Goal: Task Accomplishment & Management: Complete application form

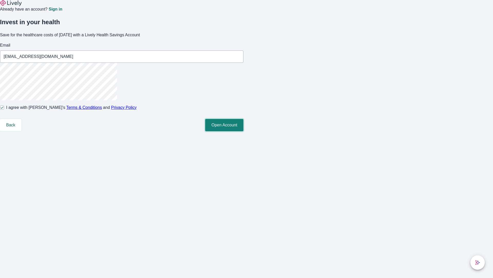
click at [244, 131] on button "Open Account" at bounding box center [224, 125] width 38 height 12
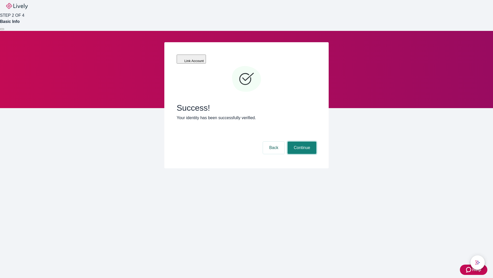
click at [301, 141] on button "Continue" at bounding box center [302, 147] width 29 height 12
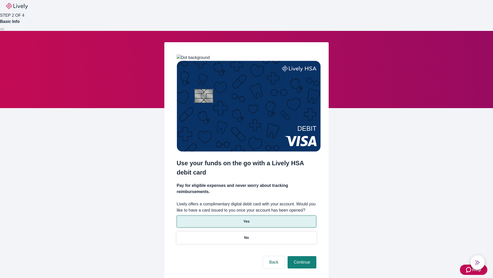
click at [246, 218] on p "Yes" at bounding box center [247, 220] width 6 height 5
click at [301, 256] on button "Continue" at bounding box center [302, 262] width 29 height 12
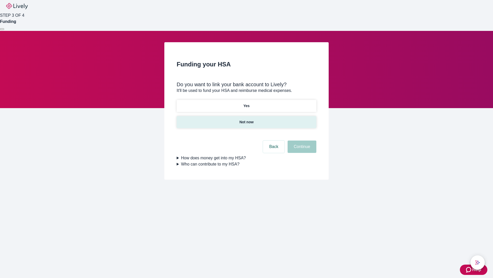
click at [246, 119] on p "Not now" at bounding box center [247, 121] width 14 height 5
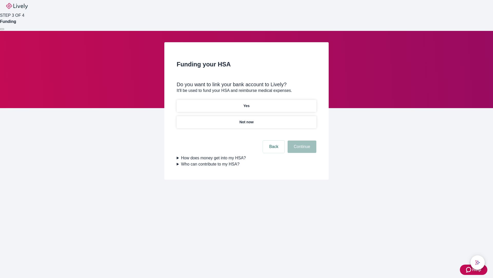
click at [301, 150] on button "Continue" at bounding box center [302, 146] width 29 height 12
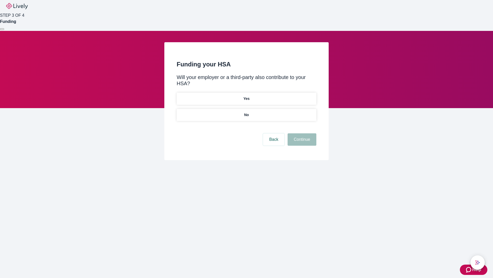
click at [246, 112] on p "No" at bounding box center [246, 114] width 5 height 5
click at [301, 133] on button "Continue" at bounding box center [302, 139] width 29 height 12
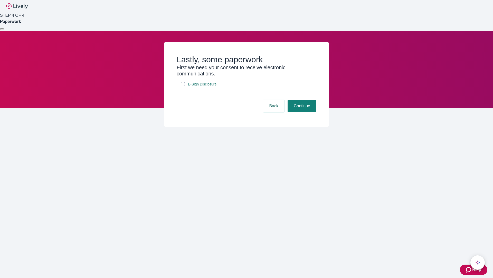
click at [183, 86] on input "E-Sign Disclosure" at bounding box center [183, 84] width 4 height 4
checkbox input "true"
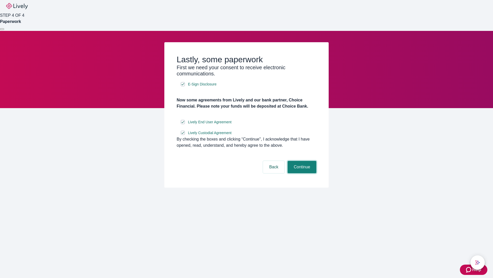
click at [301, 173] on button "Continue" at bounding box center [302, 167] width 29 height 12
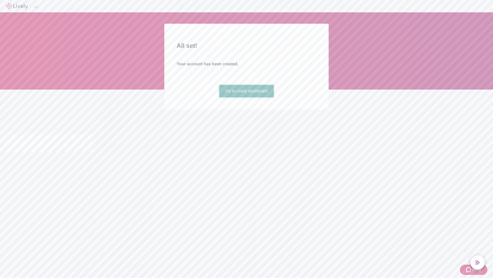
click at [246, 97] on link "Go to Lively dashboard" at bounding box center [246, 91] width 55 height 12
